Goal: Transaction & Acquisition: Purchase product/service

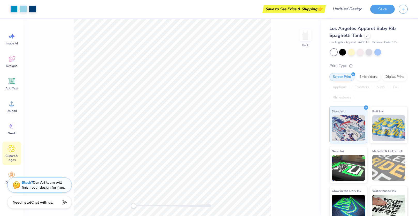
click at [12, 152] on icon at bounding box center [11, 149] width 7 height 8
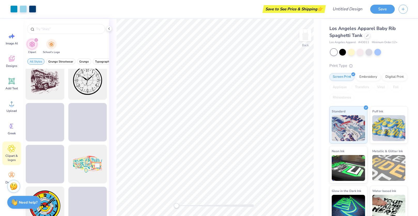
scroll to position [260, 0]
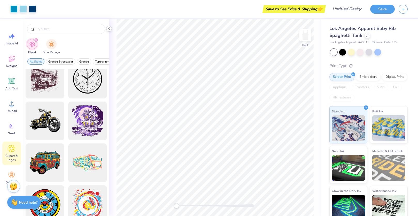
click at [112, 28] on div at bounding box center [109, 29] width 6 height 6
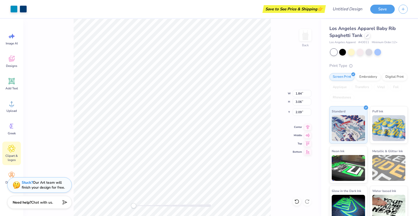
type input "0.59"
type input "1.11"
type input "3.05"
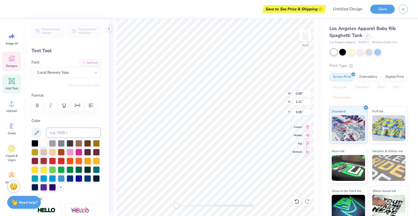
type input "0.60"
type input "1.32"
type input "3.08"
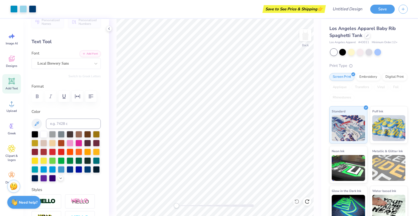
scroll to position [0, 0]
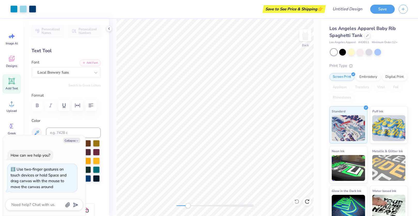
drag, startPoint x: 179, startPoint y: 206, endPoint x: 189, endPoint y: 206, distance: 9.3
click at [189, 206] on div at bounding box center [215, 205] width 78 height 3
type textarea "x"
type input "0.60"
type input "1.32"
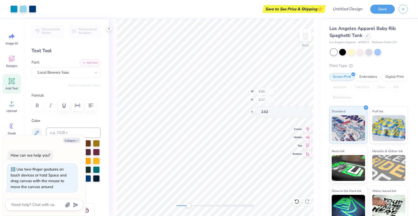
type input "3.08"
type textarea "x"
type input "0.60"
type input "1.32"
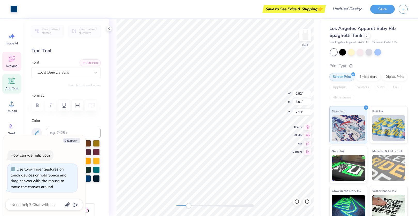
type input "3.05"
type textarea "x"
type textarea "E"
type textarea "x"
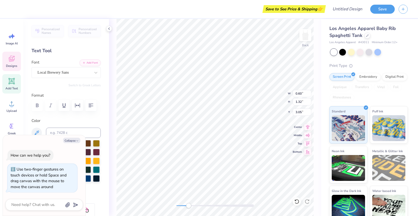
type input "0.50"
type input "1.33"
type input "3.11"
type textarea "x"
type input "1.02"
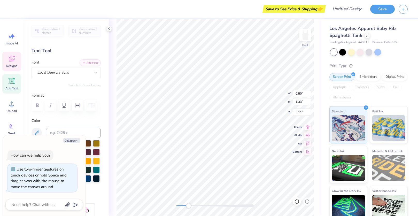
type input "3.01"
type input "2.09"
type textarea "x"
type input "0.50"
type input "1.33"
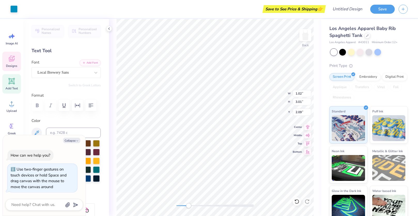
type input "3.11"
type textarea "x"
type textarea "L"
type textarea "x"
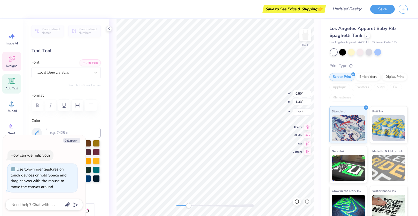
type input "0.59"
type input "1.11"
type input "3.05"
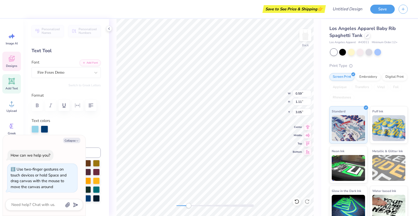
type textarea "x"
type textarea "M"
type textarea "x"
type input "0.80"
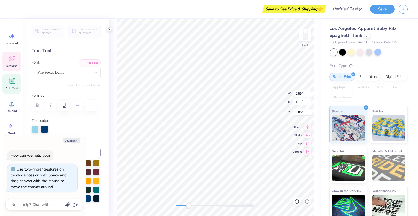
type input "3.02"
type input "2.16"
type textarea "x"
type input "0.65"
type input "1.08"
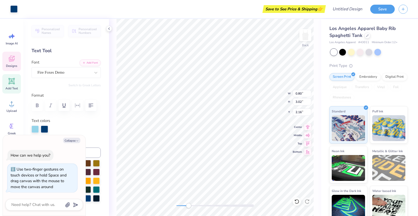
type input "2.93"
type textarea "x"
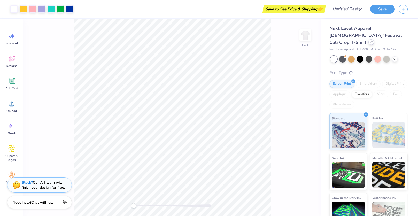
click at [371, 41] on icon at bounding box center [371, 42] width 3 height 3
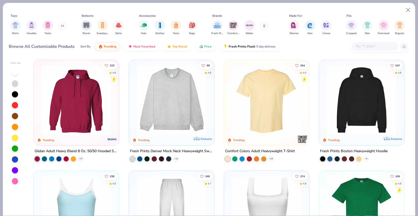
click at [282, 98] on img at bounding box center [266, 100] width 75 height 70
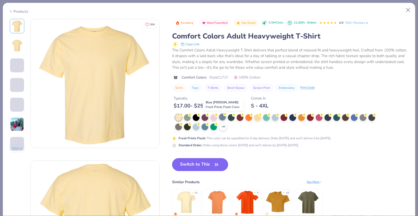
click at [223, 119] on div at bounding box center [222, 117] width 7 height 7
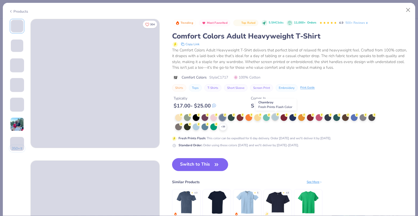
click at [277, 117] on div at bounding box center [275, 117] width 7 height 7
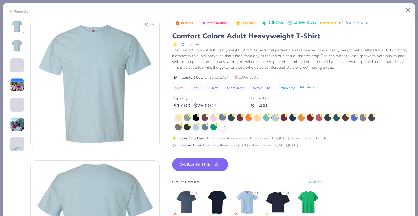
click at [222, 116] on div at bounding box center [222, 117] width 7 height 7
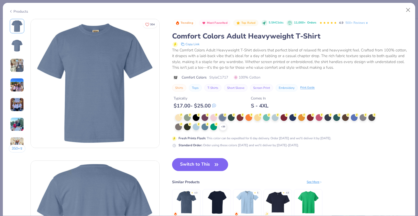
scroll to position [0, 0]
click at [0, 0] on icon at bounding box center [0, 0] width 0 height 0
click at [196, 125] on div at bounding box center [196, 126] width 7 height 7
click at [198, 128] on div at bounding box center [196, 126] width 7 height 7
click at [199, 126] on div at bounding box center [196, 126] width 7 height 7
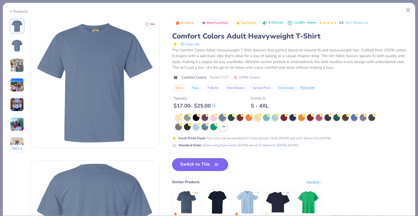
click at [197, 126] on div at bounding box center [196, 126] width 7 height 7
click at [179, 117] on div at bounding box center [178, 117] width 7 height 7
click at [214, 118] on div at bounding box center [213, 117] width 7 height 7
click at [406, 10] on button "Close" at bounding box center [408, 10] width 10 height 10
click at [407, 10] on button "Close" at bounding box center [408, 10] width 10 height 10
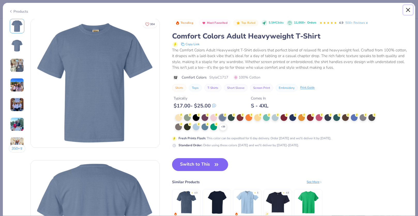
click at [397, 9] on div "Products" at bounding box center [209, 9] width 412 height 13
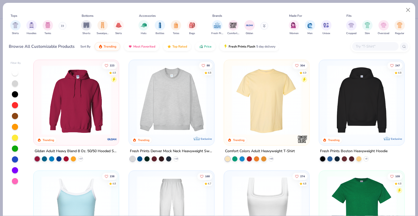
click at [268, 93] on img at bounding box center [266, 100] width 75 height 70
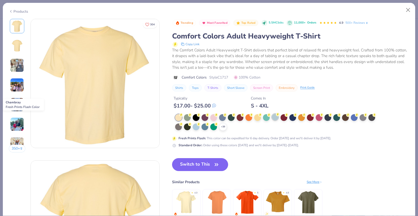
click at [276, 119] on div at bounding box center [275, 117] width 7 height 7
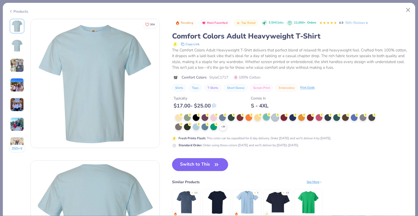
click at [268, 120] on div at bounding box center [266, 117] width 7 height 7
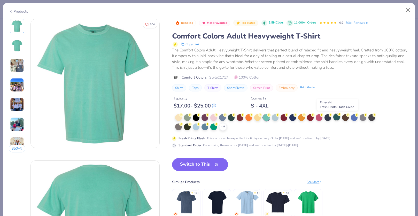
click at [337, 117] on div at bounding box center [336, 117] width 7 height 7
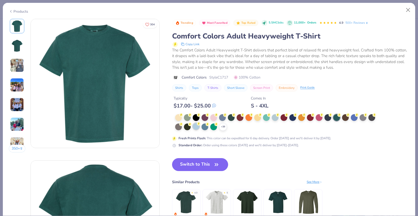
click at [198, 125] on circle at bounding box center [199, 124] width 4 height 4
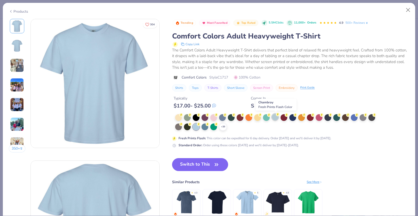
click at [276, 117] on div at bounding box center [275, 117] width 7 height 7
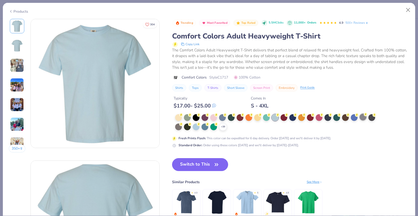
click at [366, 118] on div at bounding box center [363, 117] width 7 height 7
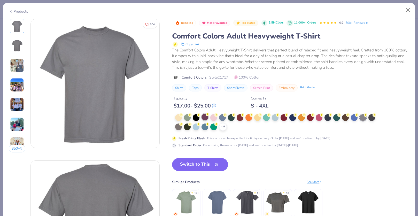
click at [208, 118] on div at bounding box center [205, 117] width 7 height 7
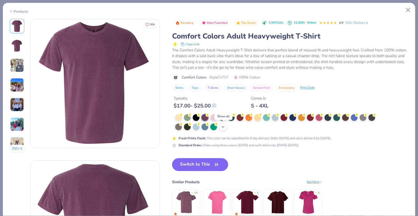
click at [222, 127] on icon at bounding box center [223, 127] width 4 height 4
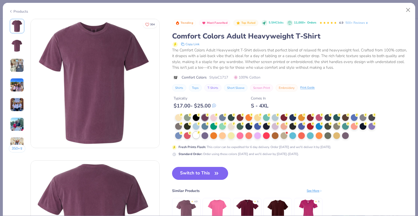
click at [199, 135] on div at bounding box center [196, 135] width 7 height 7
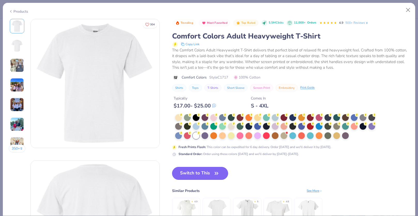
click at [212, 175] on button "Switch to This" at bounding box center [200, 173] width 56 height 13
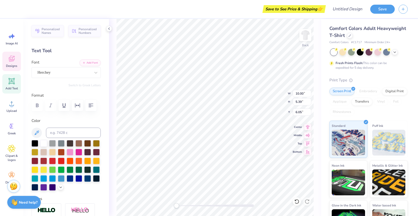
type textarea "P"
type textarea "ELMCNL"
click at [61, 74] on div "Herchey" at bounding box center [64, 72] width 54 height 8
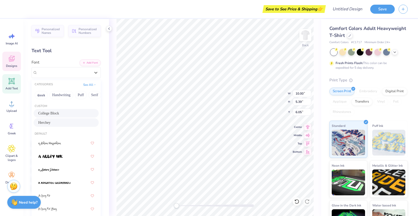
click at [63, 112] on div "College Block" at bounding box center [66, 113] width 56 height 5
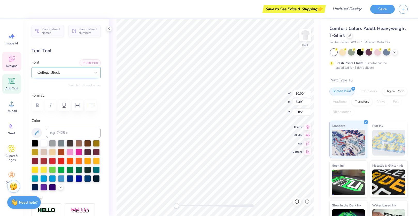
click at [74, 74] on div "College Block" at bounding box center [64, 72] width 54 height 8
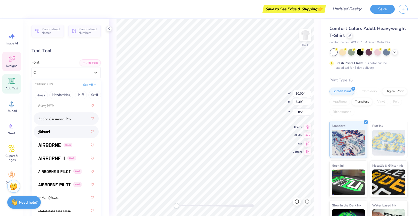
scroll to position [118, 0]
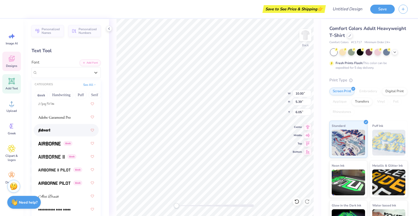
click at [62, 133] on div at bounding box center [66, 130] width 56 height 9
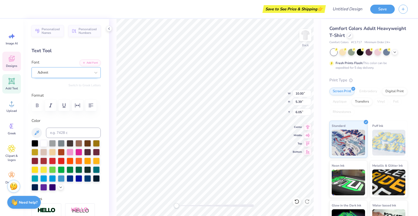
click at [73, 70] on div "Advert" at bounding box center [64, 72] width 54 height 8
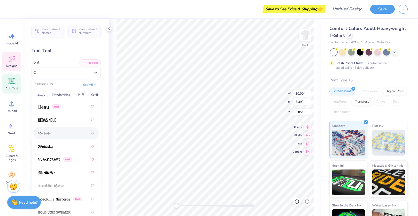
scroll to position [374, 0]
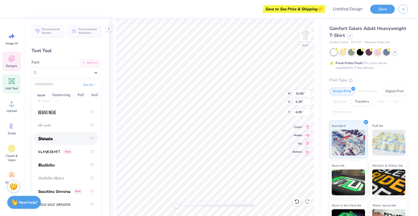
click at [62, 142] on div at bounding box center [66, 138] width 56 height 9
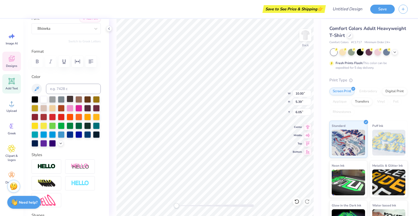
scroll to position [0, 0]
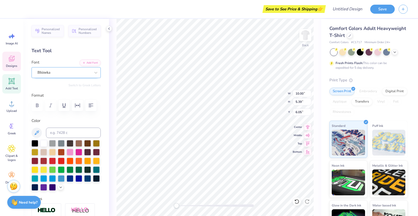
click at [68, 72] on div "Bhineka" at bounding box center [64, 72] width 54 height 8
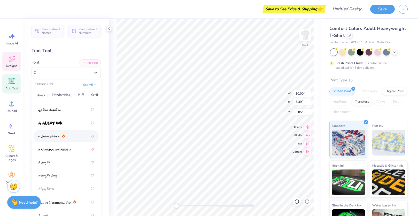
scroll to position [34, 0]
click at [67, 136] on div at bounding box center [66, 134] width 56 height 9
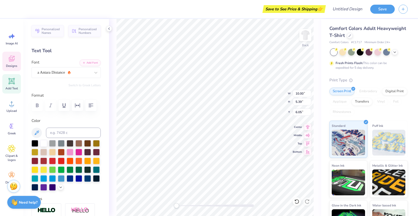
drag, startPoint x: 83, startPoint y: 73, endPoint x: 83, endPoint y: 78, distance: 4.7
click at [83, 73] on div "a Antara Distance" at bounding box center [64, 72] width 54 height 8
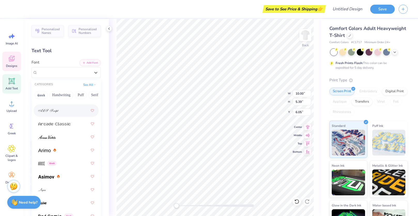
scroll to position [231, 0]
click at [75, 136] on div at bounding box center [66, 135] width 56 height 9
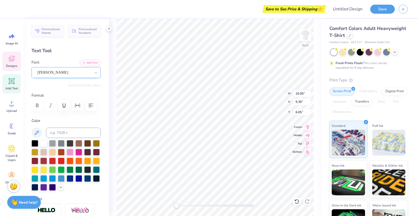
click at [78, 74] on div "[PERSON_NAME]" at bounding box center [64, 72] width 54 height 8
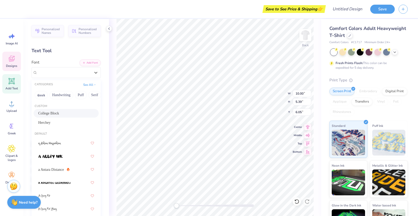
click at [65, 113] on div "College Block" at bounding box center [66, 113] width 56 height 5
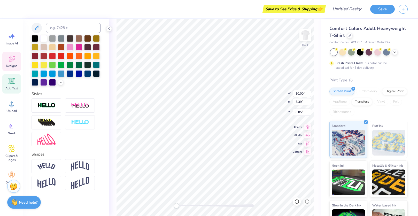
scroll to position [90, 0]
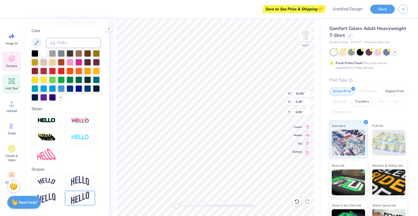
click at [85, 199] on img at bounding box center [80, 198] width 18 height 13
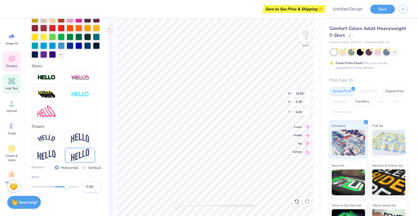
scroll to position [135, 0]
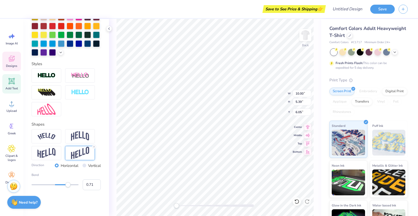
type input "0.73"
drag, startPoint x: 68, startPoint y: 182, endPoint x: 72, endPoint y: 183, distance: 4.2
click at [72, 183] on div at bounding box center [55, 184] width 47 height 5
type input "0.26"
drag, startPoint x: 71, startPoint y: 183, endPoint x: 61, endPoint y: 183, distance: 9.8
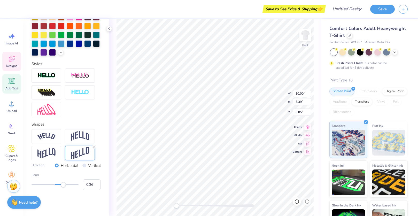
click at [61, 183] on div "Accessibility label" at bounding box center [63, 184] width 5 height 5
type input "0.08"
drag, startPoint x: 61, startPoint y: 185, endPoint x: 89, endPoint y: 160, distance: 37.5
click at [57, 185] on div "Accessibility label" at bounding box center [57, 184] width 5 height 5
type input "0.35"
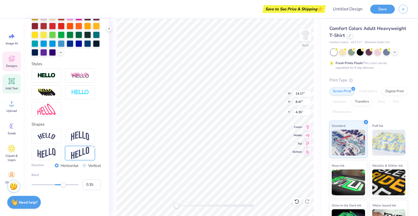
drag, startPoint x: 56, startPoint y: 184, endPoint x: 64, endPoint y: 185, distance: 8.0
click at [63, 185] on div "Accessibility label" at bounding box center [63, 184] width 5 height 5
type input "0.77"
drag, startPoint x: 66, startPoint y: 185, endPoint x: 73, endPoint y: 185, distance: 7.5
click at [73, 185] on div "Accessibility label" at bounding box center [73, 184] width 5 height 5
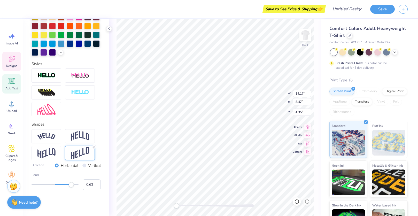
type input "0.60"
drag, startPoint x: 75, startPoint y: 186, endPoint x: 69, endPoint y: 186, distance: 5.9
click at [69, 186] on div "Accessibility label" at bounding box center [69, 184] width 5 height 5
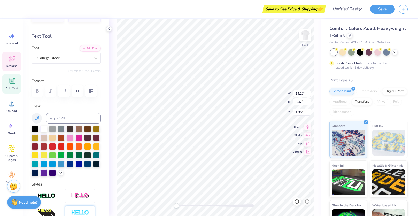
scroll to position [10, 0]
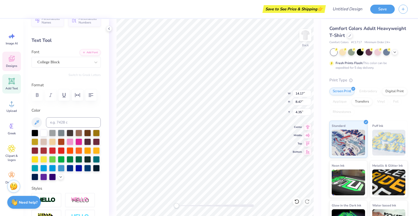
type textarea "ELM-CNL"
type input "5.88"
type input "4.69"
type input "9.31"
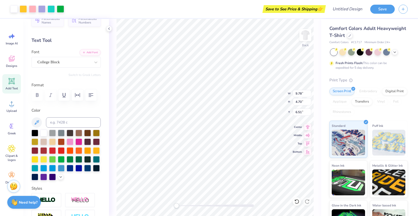
type input "6.52"
type input "5.95"
type input "1.32"
type input "8.81"
type input "1.83"
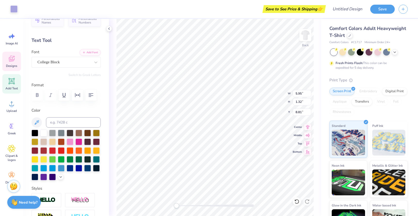
type input "0.47"
type input "9.05"
type textarea "Open"
type textarea "House"
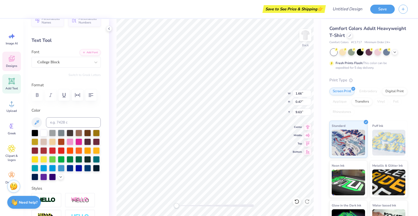
scroll to position [0, 0]
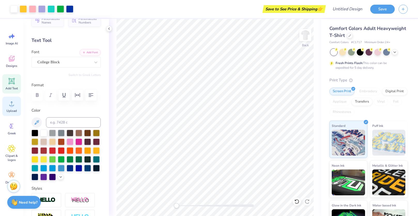
click at [10, 105] on icon at bounding box center [12, 104] width 8 height 8
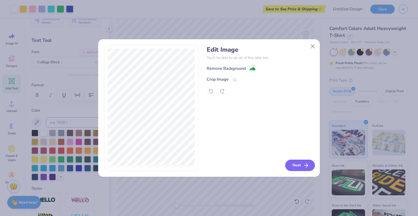
click at [298, 162] on button "Next" at bounding box center [300, 165] width 30 height 11
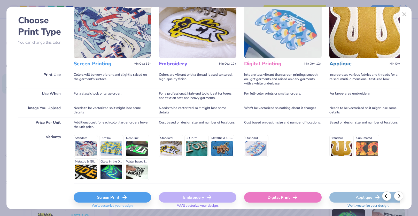
scroll to position [42, 0]
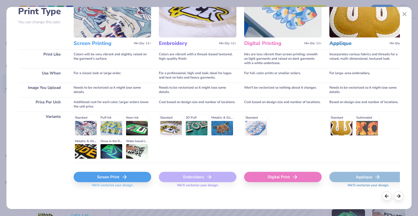
click at [120, 175] on div "Screen Print" at bounding box center [113, 177] width 78 height 10
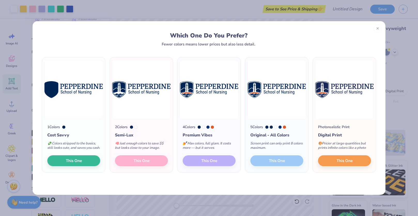
click at [156, 178] on div "1 Colors Cost Savvy 💸 Colors stripped to the basics, still looks cute, and save…" at bounding box center [209, 120] width 353 height 149
click at [199, 153] on div "💅 Max colors, full glam. It costs more — but it serves." at bounding box center [209, 146] width 53 height 17
click at [160, 166] on div "2 Colors Semi-Lux 🧠 Just enough colors to save $$ but looks close to your image…" at bounding box center [141, 145] width 63 height 53
click at [145, 165] on div "2 Colors Semi-Lux 🧠 Just enough colors to save $$ but looks close to your image…" at bounding box center [141, 145] width 63 height 53
click at [276, 52] on div "1 Colors Cost Savvy 💸 Colors stripped to the basics, still looks cute, and save…" at bounding box center [209, 120] width 353 height 149
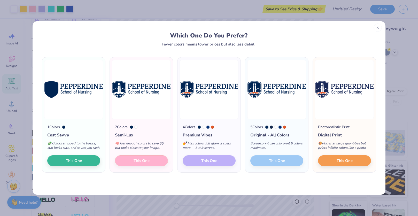
click at [376, 29] on icon at bounding box center [378, 28] width 4 height 4
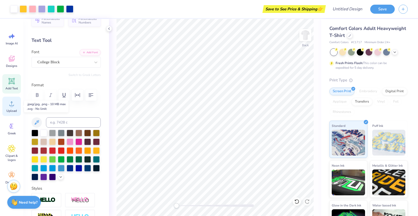
click at [13, 107] on icon at bounding box center [12, 104] width 8 height 8
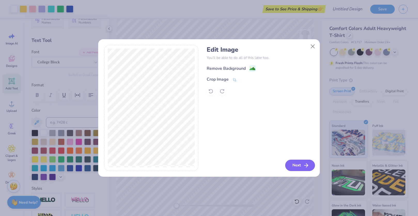
click at [295, 166] on button "Next" at bounding box center [300, 165] width 30 height 11
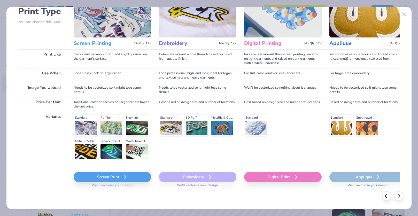
click at [126, 180] on div "Screen Print" at bounding box center [113, 177] width 78 height 10
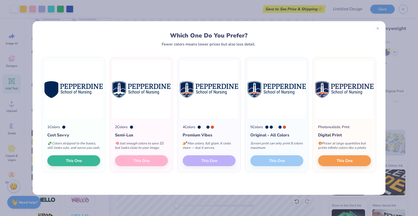
click at [185, 50] on div "1 Colors Cost Savvy 💸 Colors stripped to the basics, still looks cute, and save…" at bounding box center [209, 120] width 353 height 149
click at [139, 166] on div "2 Colors Semi-Lux 🧠 Just enough colors to save $$ but looks close to your image…" at bounding box center [141, 145] width 63 height 53
click at [415, 86] on div "Which One Do You Prefer? Fewer colors means lower prices but also less detail. …" at bounding box center [209, 108] width 418 height 216
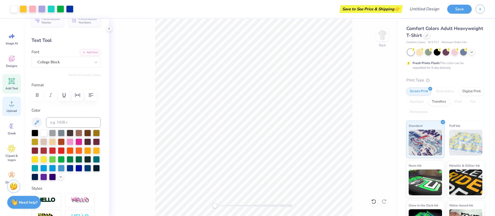
click at [12, 101] on icon at bounding box center [12, 104] width 8 height 8
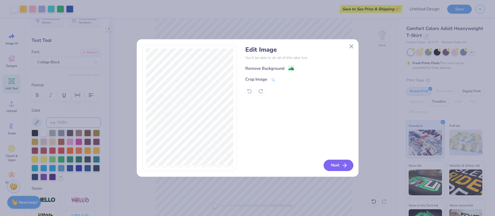
click at [342, 167] on icon "button" at bounding box center [344, 165] width 6 height 6
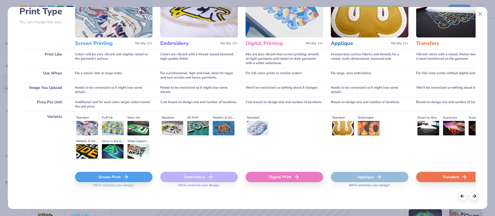
click at [126, 176] on icon at bounding box center [126, 177] width 6 height 6
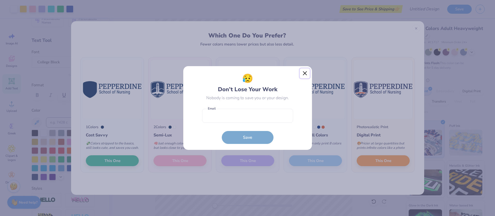
click at [303, 72] on button "Close" at bounding box center [305, 73] width 10 height 10
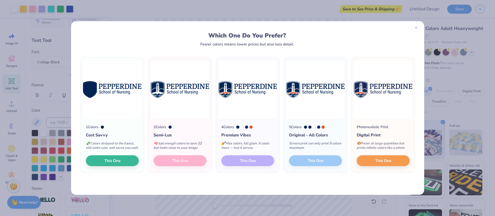
click at [418, 28] on div at bounding box center [416, 28] width 8 height 8
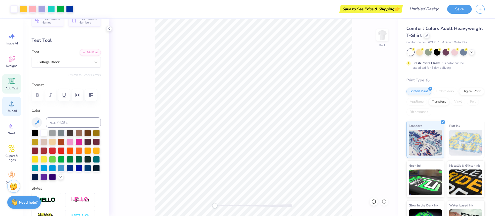
click at [6, 109] on span "Upload" at bounding box center [11, 111] width 10 height 4
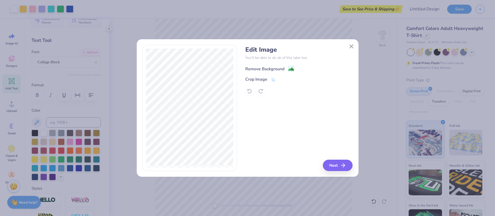
click at [266, 68] on div "Remove Background" at bounding box center [264, 69] width 39 height 6
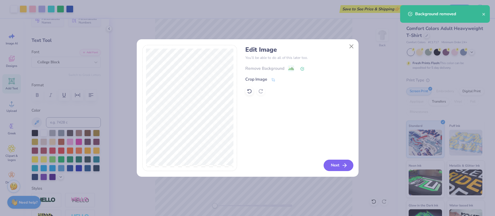
click at [336, 165] on button "Next" at bounding box center [338, 165] width 30 height 11
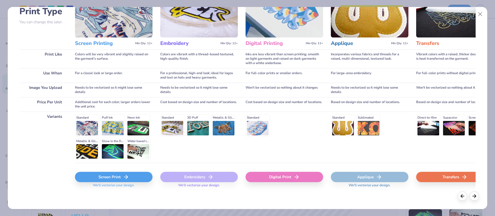
click at [136, 176] on div "Screen Print" at bounding box center [114, 177] width 78 height 10
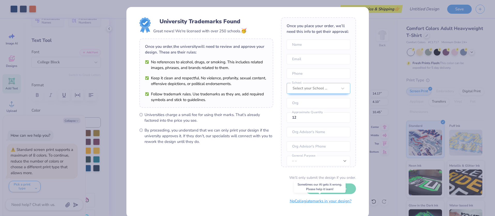
click at [334, 202] on button "No Collegiate marks in your design?" at bounding box center [320, 201] width 71 height 11
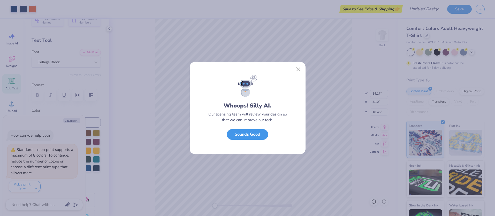
click at [258, 132] on button "Sounds Good" at bounding box center [248, 134] width 42 height 11
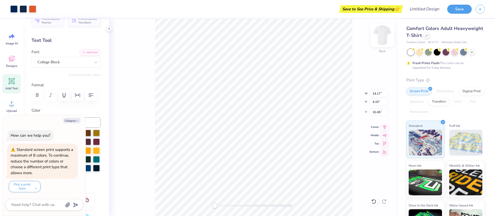
click at [380, 34] on img at bounding box center [382, 35] width 21 height 21
click at [378, 31] on img at bounding box center [382, 35] width 21 height 21
click at [383, 36] on img at bounding box center [382, 35] width 21 height 21
click at [384, 34] on img at bounding box center [382, 35] width 21 height 21
type textarea "x"
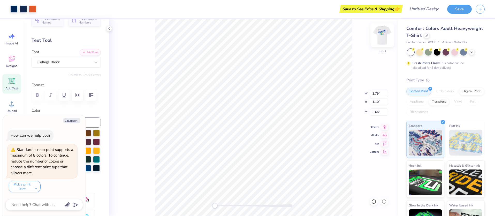
type input "3.73"
type input "1.08"
type input "3.27"
click at [73, 120] on button "Collapse" at bounding box center [71, 120] width 17 height 5
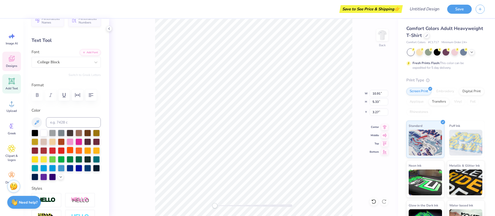
scroll to position [10, 0]
click at [22, 203] on strong "Need help?" at bounding box center [28, 201] width 19 height 5
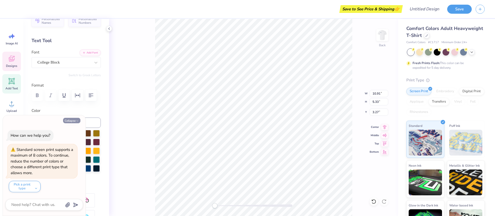
click at [76, 122] on icon "button" at bounding box center [77, 120] width 3 height 3
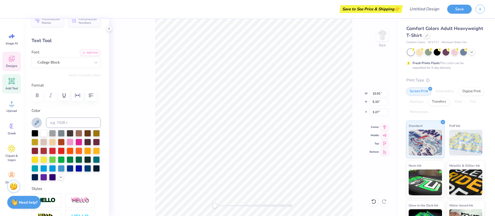
click at [37, 124] on icon at bounding box center [37, 123] width 6 height 6
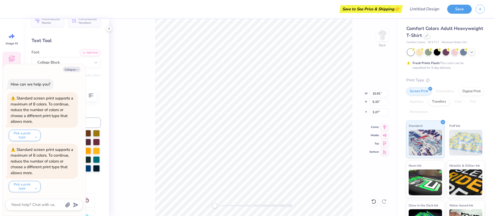
type textarea "x"
type input "0.76"
type input "0.80"
type input "8.18"
drag, startPoint x: 71, startPoint y: 69, endPoint x: 73, endPoint y: 94, distance: 24.9
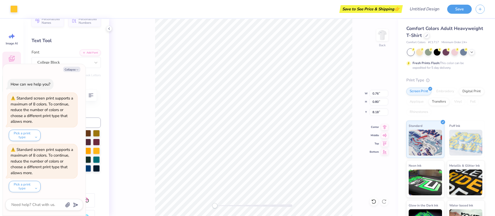
click at [71, 69] on button "Collapse" at bounding box center [71, 69] width 17 height 5
type textarea "x"
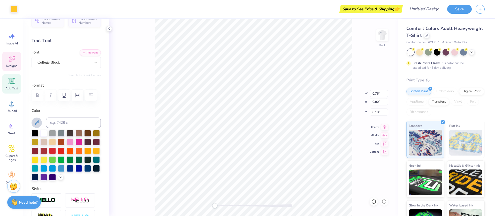
click at [37, 118] on button at bounding box center [37, 123] width 10 height 10
drag, startPoint x: 37, startPoint y: 120, endPoint x: 49, endPoint y: 118, distance: 12.4
click at [37, 120] on icon at bounding box center [37, 123] width 6 height 6
type input "8.18"
type input "0.76"
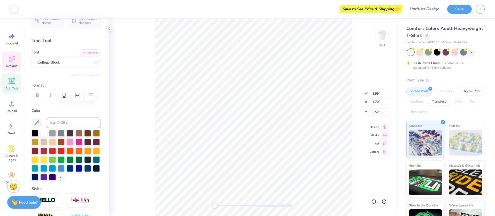
type input "0.80"
type input "8.18"
click at [37, 123] on icon at bounding box center [37, 123] width 6 height 6
type input "10.91"
type input "5.33"
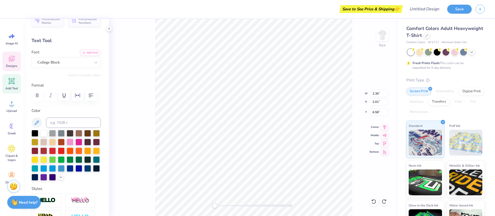
type input "3.25"
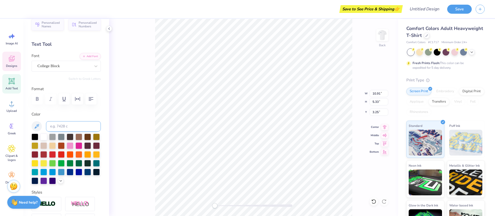
drag, startPoint x: 39, startPoint y: 128, endPoint x: 60, endPoint y: 125, distance: 21.1
click at [39, 128] on icon at bounding box center [37, 126] width 6 height 6
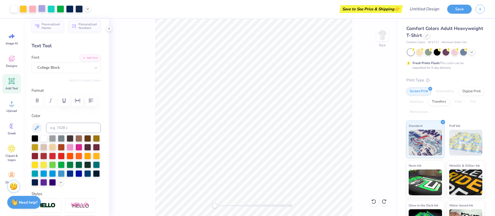
click at [42, 9] on div at bounding box center [41, 8] width 7 height 7
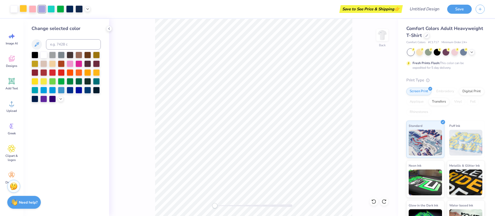
click at [25, 10] on div at bounding box center [23, 8] width 7 height 7
click at [36, 41] on icon at bounding box center [37, 44] width 6 height 6
click at [43, 7] on div at bounding box center [41, 8] width 7 height 7
drag, startPoint x: 37, startPoint y: 44, endPoint x: 83, endPoint y: 45, distance: 46.5
click at [37, 44] on icon at bounding box center [37, 44] width 6 height 6
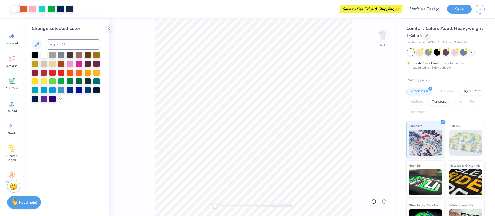
click at [110, 29] on icon at bounding box center [109, 29] width 4 height 4
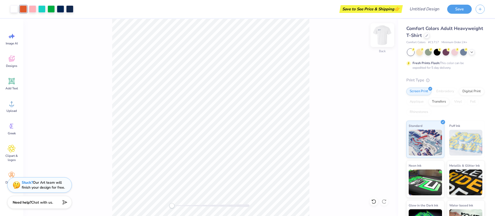
click at [385, 37] on img at bounding box center [382, 35] width 21 height 21
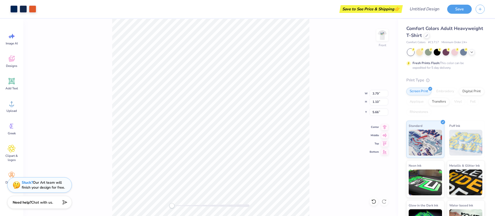
click at [312, 66] on div "Front W 3.79 3.79 " H 1.10 1.10 " Y 5.66 5.66 " Center Middle Top Bottom" at bounding box center [210, 117] width 375 height 197
click at [382, 34] on img at bounding box center [382, 35] width 21 height 21
type input "8.79"
type input "2.54"
type input "3.50"
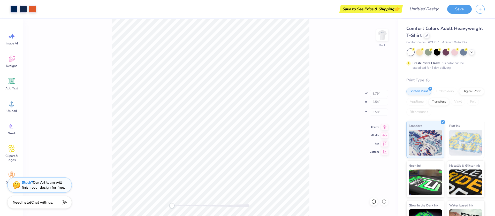
click at [311, 84] on div "Back W 8.79 8.79 " H 2.54 2.54 " Y 3.50 3.50 " Center Middle Top Bottom" at bounding box center [210, 117] width 375 height 197
click at [318, 105] on div "Back" at bounding box center [210, 117] width 375 height 197
click at [32, 9] on div at bounding box center [32, 8] width 7 height 7
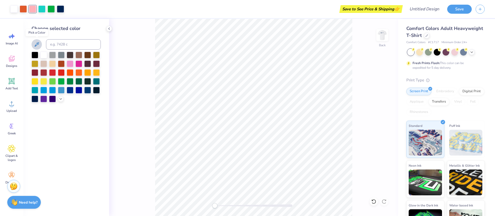
click at [37, 43] on icon at bounding box center [37, 44] width 4 height 4
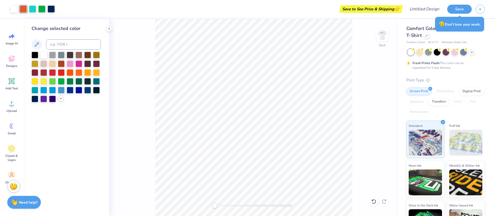
click at [60, 96] on icon at bounding box center [61, 98] width 4 height 4
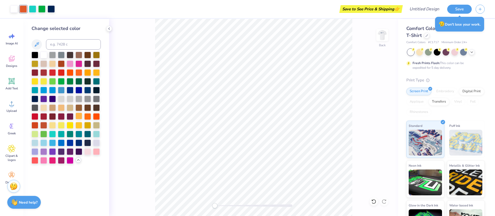
click at [80, 117] on div at bounding box center [78, 116] width 7 height 7
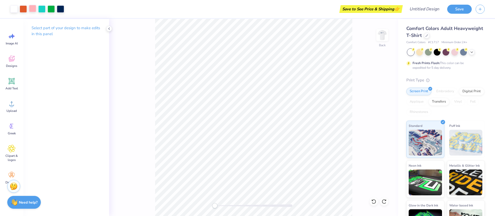
click at [33, 7] on div at bounding box center [32, 8] width 7 height 7
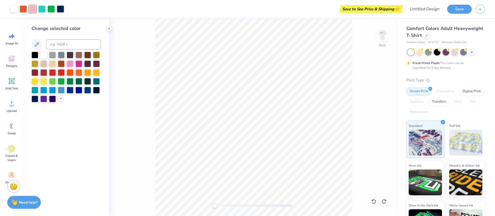
drag, startPoint x: 60, startPoint y: 98, endPoint x: 74, endPoint y: 115, distance: 22.0
click at [61, 98] on icon at bounding box center [61, 98] width 4 height 4
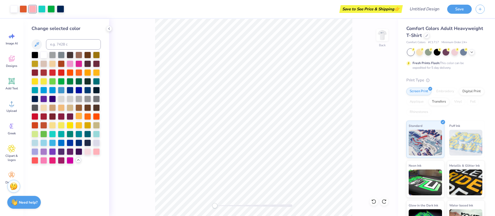
click at [78, 117] on div at bounding box center [78, 116] width 7 height 7
click at [137, 137] on div "Back" at bounding box center [253, 117] width 289 height 197
click at [107, 27] on icon at bounding box center [109, 29] width 4 height 4
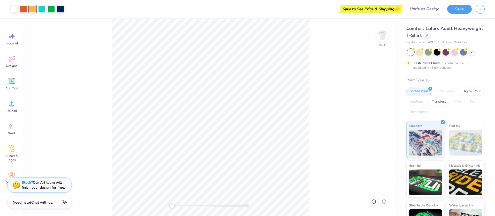
drag, startPoint x: 379, startPoint y: 37, endPoint x: 374, endPoint y: 45, distance: 9.8
click at [379, 37] on img at bounding box center [382, 35] width 10 height 10
drag, startPoint x: 378, startPoint y: 37, endPoint x: 376, endPoint y: 64, distance: 26.4
click at [378, 37] on img at bounding box center [382, 35] width 10 height 10
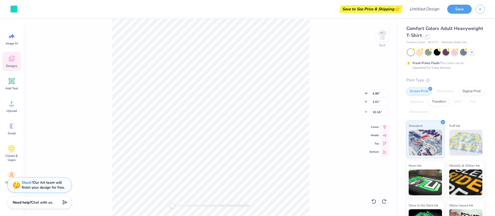
drag, startPoint x: 16, startPoint y: 10, endPoint x: 20, endPoint y: 13, distance: 5.5
click at [16, 10] on div at bounding box center [13, 8] width 7 height 7
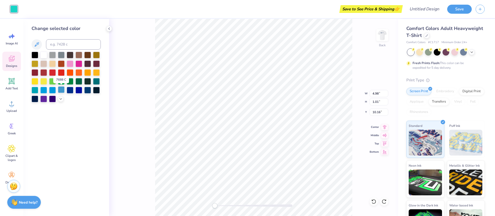
click at [63, 91] on div at bounding box center [61, 89] width 7 height 7
click at [109, 28] on icon at bounding box center [109, 29] width 4 height 4
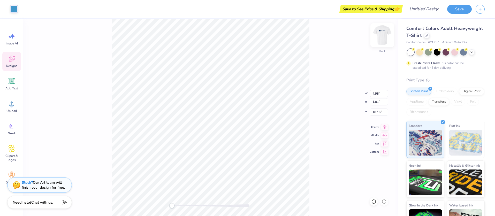
click at [383, 38] on img at bounding box center [382, 35] width 21 height 21
type input "5.06"
type input "1.03"
type input "12.67"
click at [382, 37] on img at bounding box center [382, 35] width 21 height 21
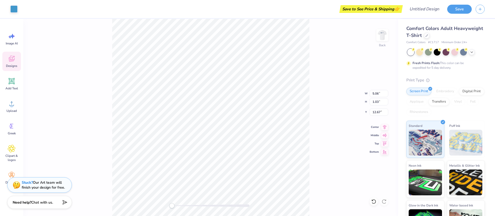
type input "4.98"
type input "1.01"
type input "10.16"
click at [350, 67] on div "Back W 4.98 4.98 " H 1.01 1.01 " Y 10.16 10.16 " Center Middle Top Bottom" at bounding box center [210, 117] width 375 height 197
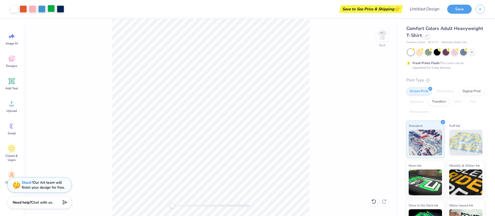
click at [51, 9] on div at bounding box center [51, 8] width 7 height 7
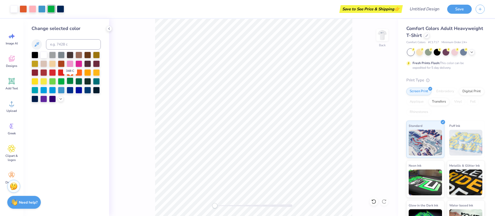
click at [72, 82] on div at bounding box center [70, 81] width 7 height 7
click at [61, 99] on icon at bounding box center [61, 98] width 4 height 4
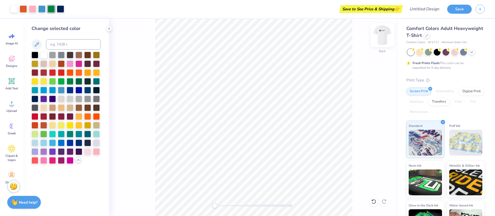
click at [382, 38] on img at bounding box center [382, 35] width 21 height 21
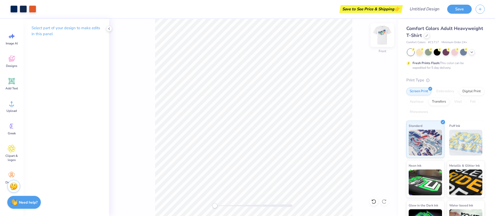
click at [382, 34] on img at bounding box center [382, 35] width 21 height 21
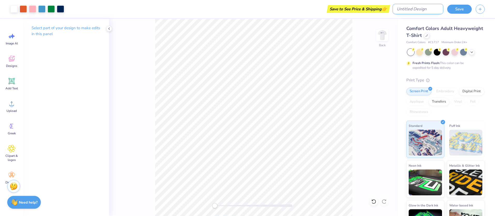
click at [418, 8] on input "Design Title" at bounding box center [417, 9] width 51 height 10
type input "ELM-CNL [PERSON_NAME] Shirt"
click at [418, 9] on button "Save" at bounding box center [459, 8] width 25 height 9
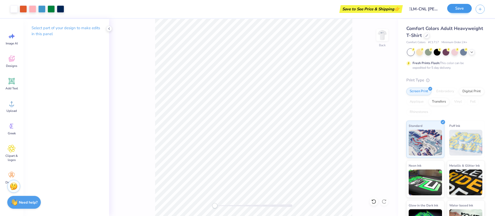
scroll to position [0, 0]
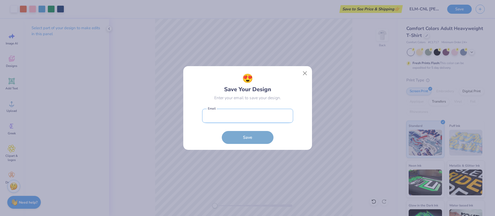
click at [210, 116] on input "email" at bounding box center [247, 116] width 91 height 14
type input "[EMAIL_ADDRESS][PERSON_NAME][DOMAIN_NAME]"
click at [244, 141] on button "Save" at bounding box center [248, 136] width 52 height 13
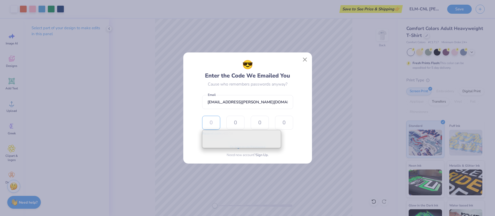
type input "9"
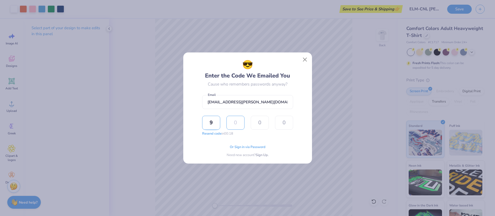
type input "2"
type input "0"
type input "5"
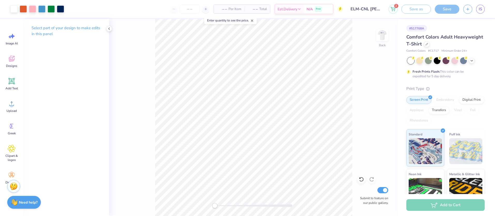
click at [221, 9] on span "– –" at bounding box center [221, 8] width 10 height 5
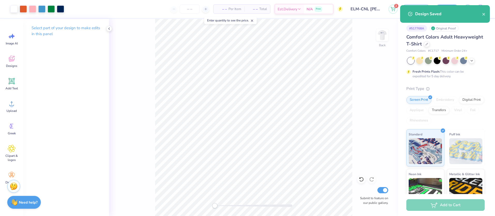
click at [418, 206] on div "Add to Cart" at bounding box center [445, 205] width 78 height 12
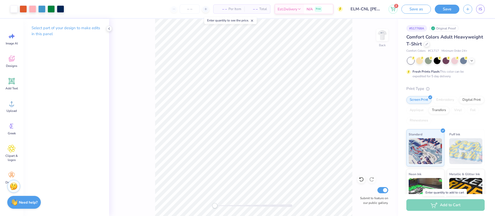
click at [418, 204] on div "Add to Cart" at bounding box center [445, 205] width 78 height 12
click at [228, 8] on span "Per Item" at bounding box center [234, 8] width 13 height 5
drag, startPoint x: 253, startPoint y: 8, endPoint x: 251, endPoint y: 9, distance: 2.7
click at [253, 9] on span "– –" at bounding box center [252, 8] width 10 height 5
click at [185, 6] on input "number" at bounding box center [190, 8] width 20 height 9
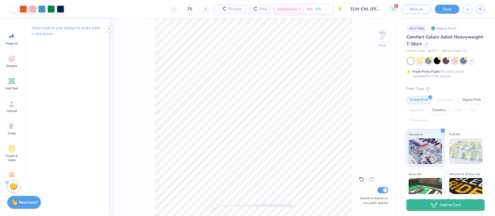
type input "75"
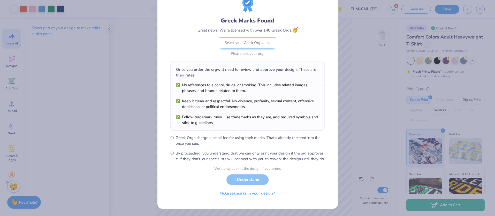
scroll to position [24, 0]
click at [251, 193] on button "No Greek marks in your design?" at bounding box center [247, 192] width 63 height 11
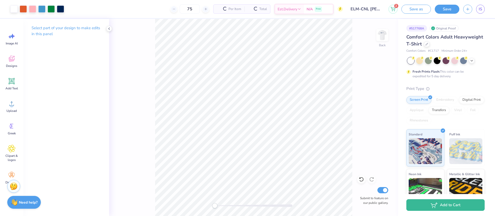
scroll to position [0, 0]
